Goal: Task Accomplishment & Management: Manage account settings

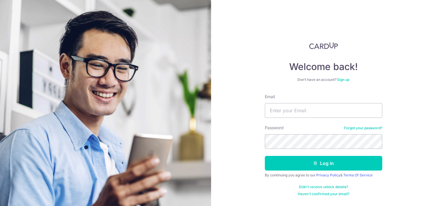
click at [322, 116] on input "Email" at bounding box center [323, 110] width 117 height 15
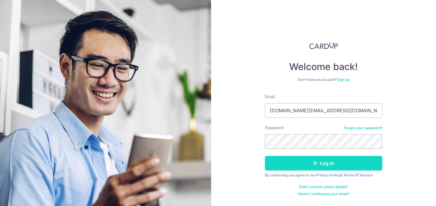
type input "[DOMAIN_NAME][EMAIL_ADDRESS][DOMAIN_NAME]"
click at [322, 160] on button "Log in" at bounding box center [323, 163] width 117 height 15
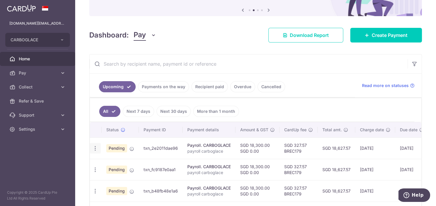
click at [95, 149] on icon "button" at bounding box center [95, 149] width 6 height 6
click at [125, 164] on span "Update payment" at bounding box center [127, 164] width 40 height 7
radio input "true"
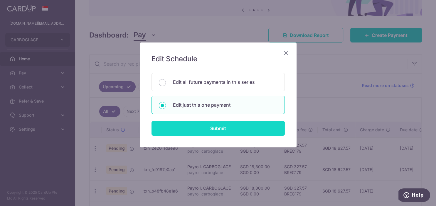
click at [216, 129] on input "Submit" at bounding box center [217, 128] width 133 height 15
radio input "true"
type input "18,300.00"
type input "24/08/2025"
type input "payroll carboglace"
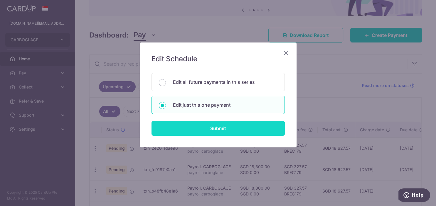
type input "carboglace"
type input "BREC179"
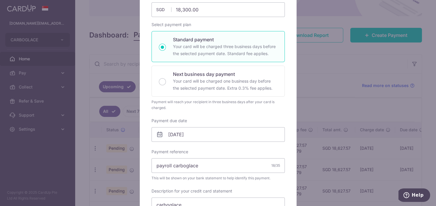
scroll to position [89, 0]
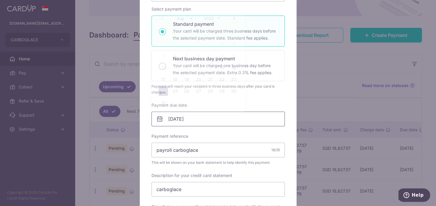
click at [212, 119] on input "24/08/2025" at bounding box center [217, 119] width 133 height 15
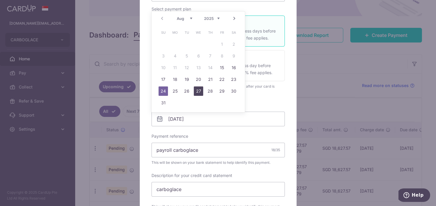
click at [199, 92] on link "27" at bounding box center [198, 91] width 9 height 9
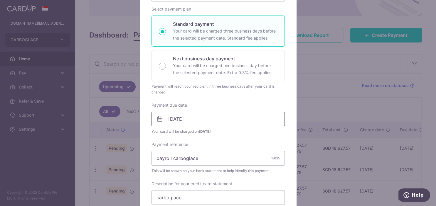
click at [203, 122] on input "27/08/2025" at bounding box center [217, 119] width 133 height 15
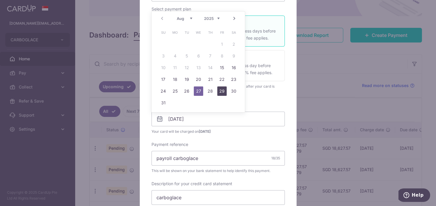
click at [224, 91] on link "29" at bounding box center [221, 91] width 9 height 9
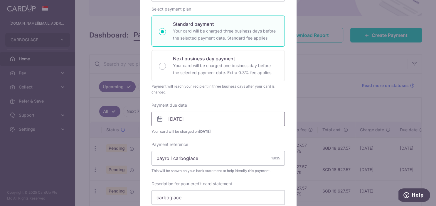
click at [196, 122] on input "29/08/2025" at bounding box center [217, 119] width 133 height 15
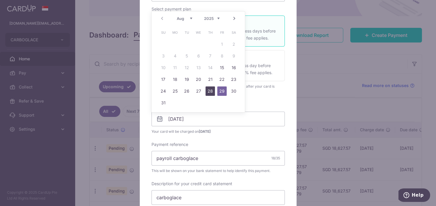
click at [211, 92] on link "28" at bounding box center [209, 91] width 9 height 9
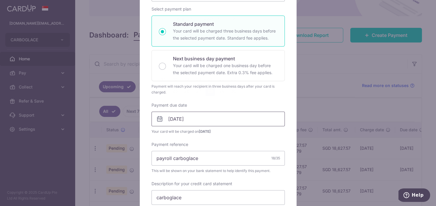
click at [223, 118] on input "28/08/2025" at bounding box center [217, 119] width 133 height 15
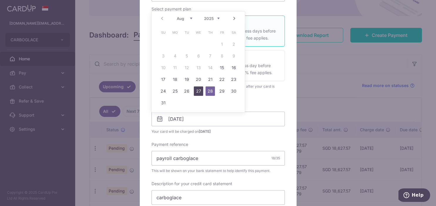
click at [200, 92] on link "27" at bounding box center [198, 91] width 9 height 9
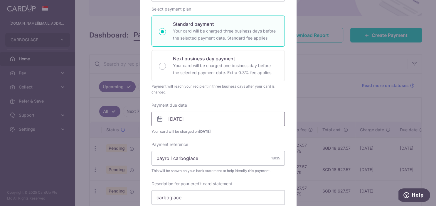
click at [203, 120] on input "27/08/2025" at bounding box center [217, 119] width 133 height 15
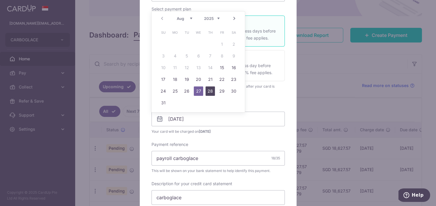
click at [210, 90] on link "28" at bounding box center [209, 91] width 9 height 9
type input "28/08/2025"
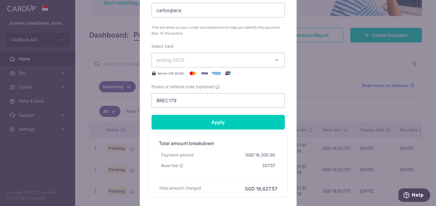
scroll to position [296, 0]
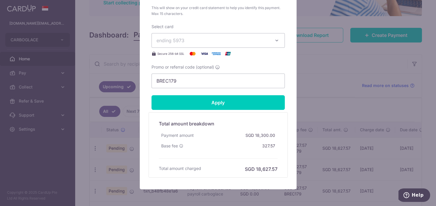
click at [277, 41] on icon "button" at bounding box center [277, 41] width 6 height 6
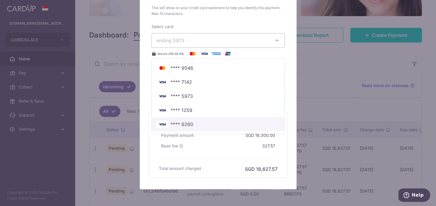
click at [197, 122] on span "**** 6260" at bounding box center [217, 124] width 123 height 7
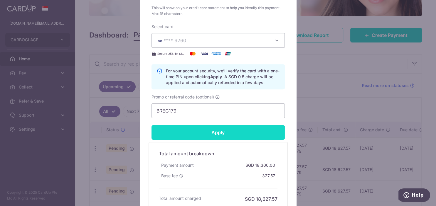
click at [228, 133] on input "Apply" at bounding box center [217, 132] width 133 height 15
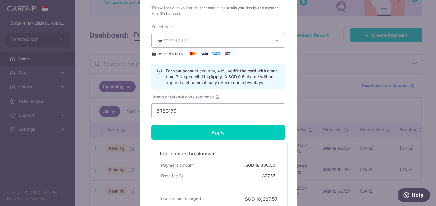
type input "Successfully Applied"
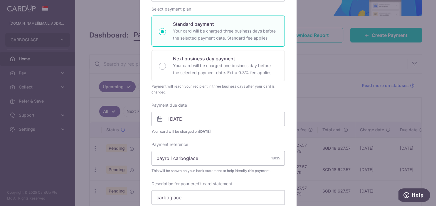
scroll to position [0, 0]
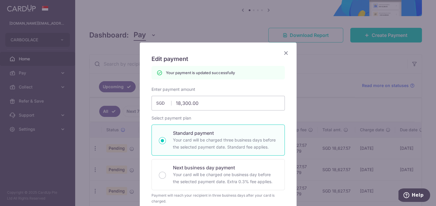
click at [287, 52] on icon "Close" at bounding box center [285, 52] width 7 height 7
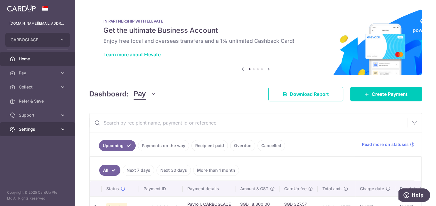
click at [53, 127] on span "Settings" at bounding box center [38, 130] width 39 height 6
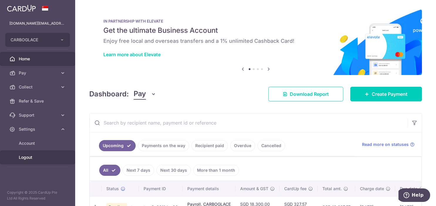
click at [39, 156] on span "Logout" at bounding box center [38, 158] width 39 height 6
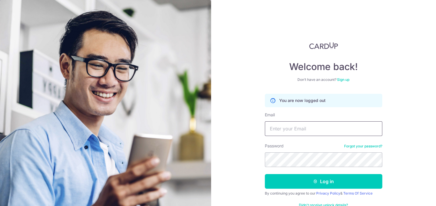
click at [297, 130] on input "Email" at bounding box center [323, 129] width 117 height 15
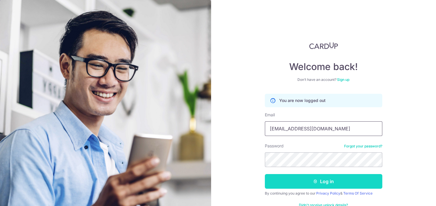
type input "[EMAIL_ADDRESS][DOMAIN_NAME]"
click at [311, 183] on button "Log in" at bounding box center [323, 181] width 117 height 15
